Goal: Transaction & Acquisition: Purchase product/service

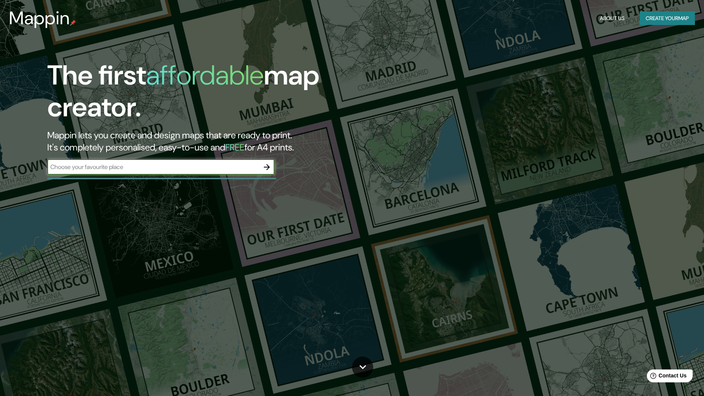
click at [130, 169] on input "text" at bounding box center [153, 166] width 212 height 9
click at [267, 166] on icon "button" at bounding box center [266, 166] width 9 height 9
drag, startPoint x: 192, startPoint y: 168, endPoint x: 195, endPoint y: 166, distance: 4.0
click at [189, 168] on input "text" at bounding box center [153, 166] width 212 height 9
click at [267, 167] on icon "button" at bounding box center [267, 167] width 6 height 6
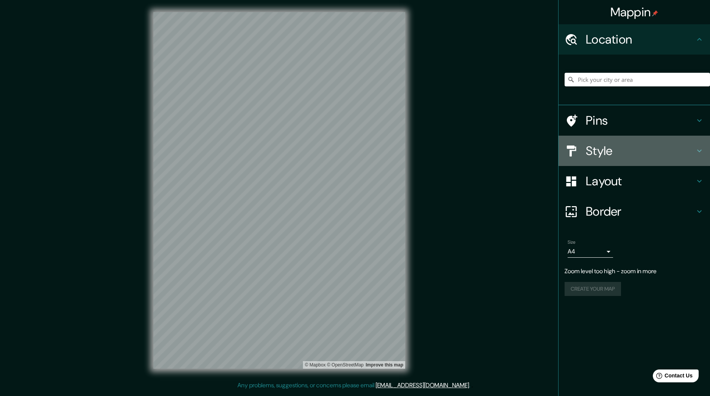
click at [617, 160] on div "Style" at bounding box center [634, 151] width 151 height 30
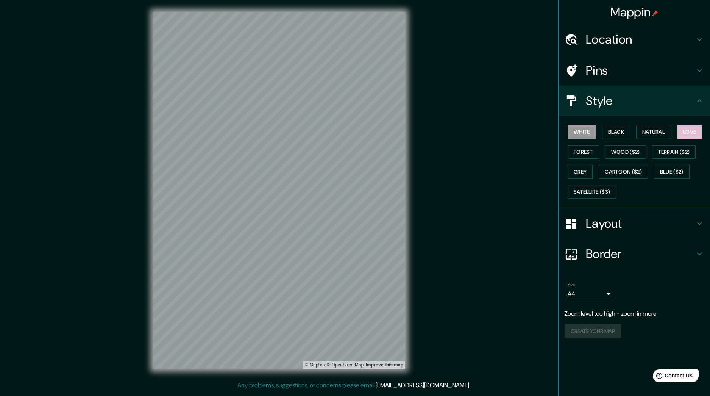
click at [687, 133] on button "Love" at bounding box center [689, 132] width 25 height 14
click at [580, 153] on button "Forest" at bounding box center [583, 152] width 31 height 14
click at [623, 151] on button "Wood ($2)" at bounding box center [625, 152] width 41 height 14
click at [587, 175] on button "Grey" at bounding box center [580, 172] width 25 height 14
click at [659, 149] on button "Terrain ($2)" at bounding box center [674, 152] width 44 height 14
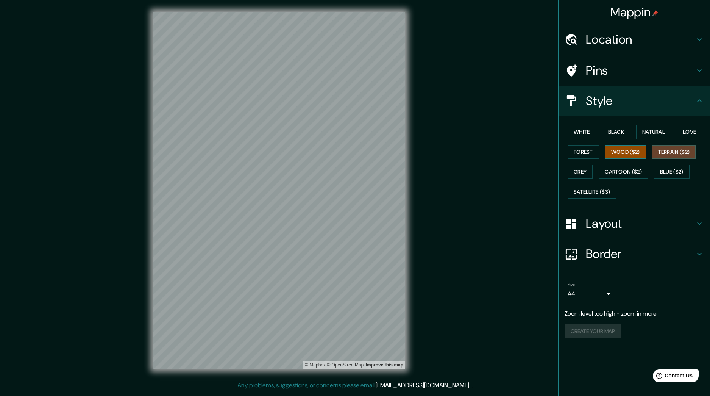
click at [608, 152] on button "Wood ($2)" at bounding box center [625, 152] width 41 height 14
click at [658, 174] on button "Blue ($2)" at bounding box center [672, 172] width 36 height 14
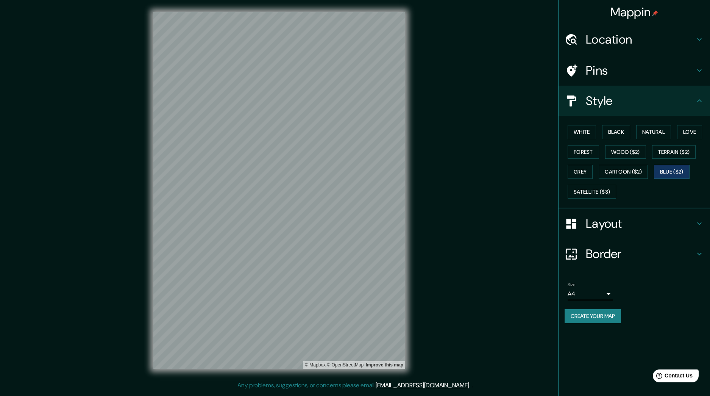
click at [648, 38] on h4 "Location" at bounding box center [640, 39] width 109 height 15
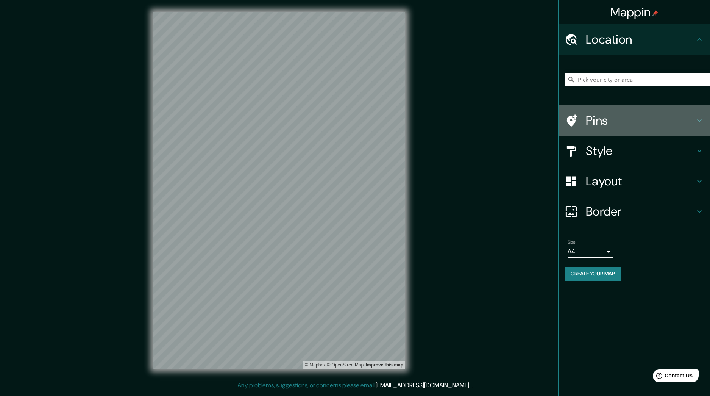
click at [609, 117] on h4 "Pins" at bounding box center [640, 120] width 109 height 15
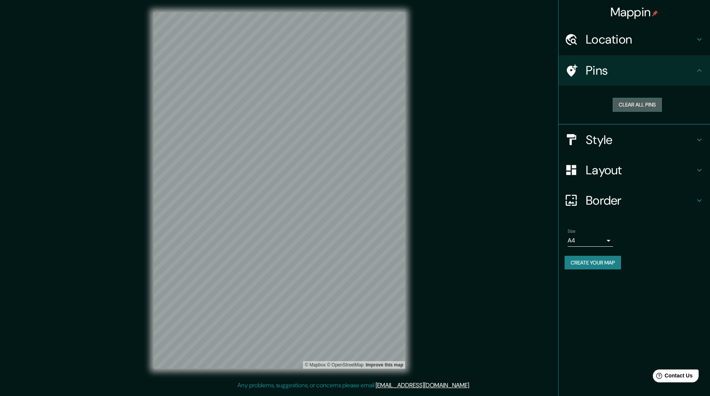
click at [647, 106] on button "Clear all pins" at bounding box center [637, 105] width 49 height 14
click at [614, 201] on h4 "Border" at bounding box center [640, 200] width 109 height 15
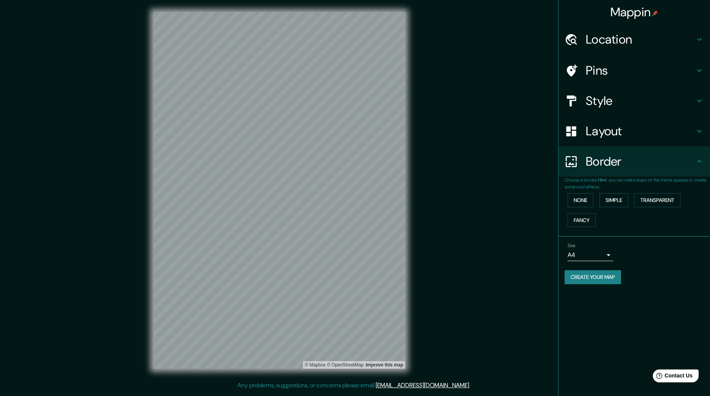
click at [601, 134] on h4 "Layout" at bounding box center [640, 130] width 109 height 15
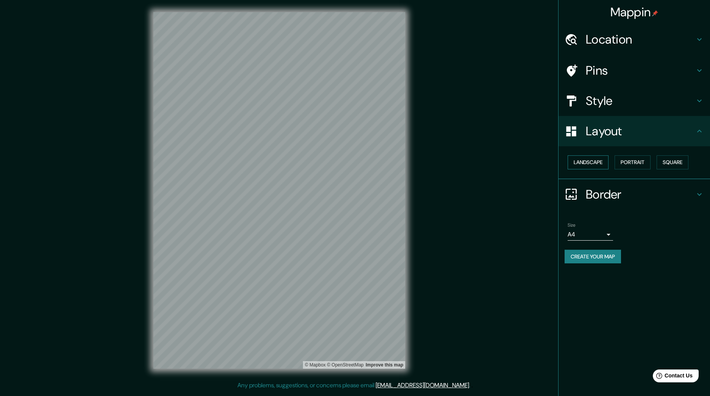
click at [604, 157] on button "Landscape" at bounding box center [588, 162] width 41 height 14
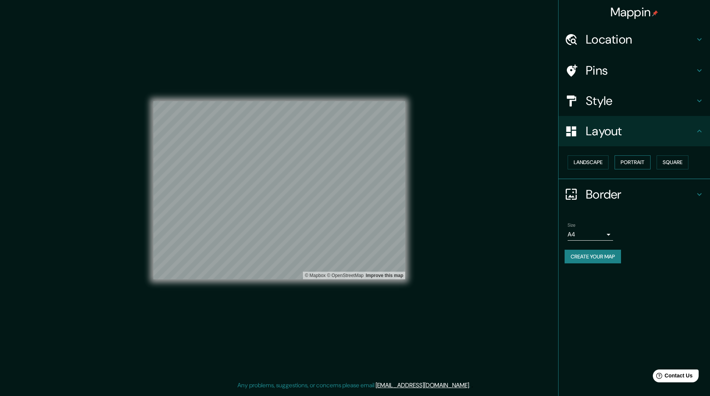
click at [626, 161] on button "Portrait" at bounding box center [633, 162] width 36 height 14
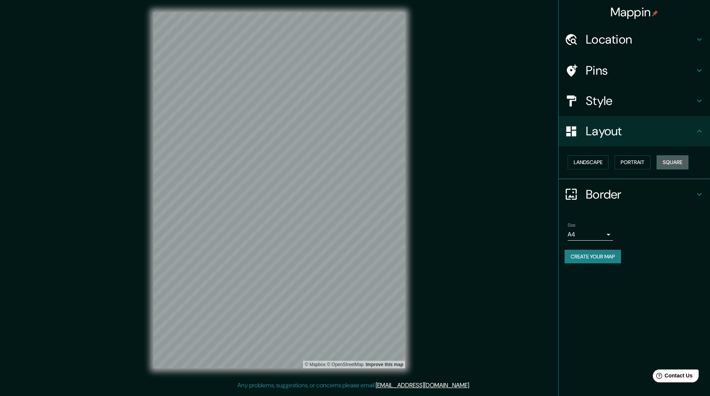
click at [661, 161] on button "Square" at bounding box center [673, 162] width 32 height 14
